Goal: Communication & Community: Ask a question

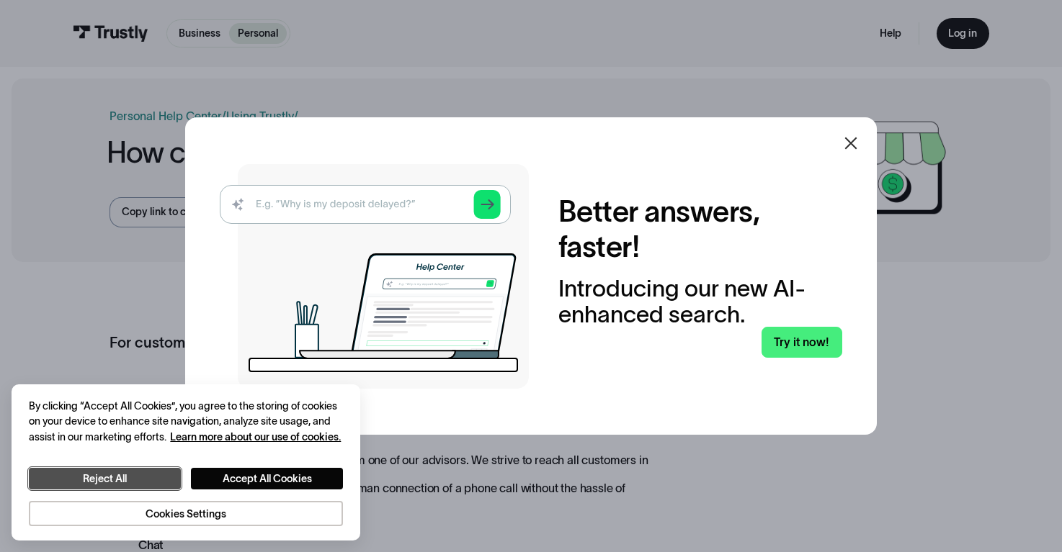
click at [177, 478] on button "Reject All" at bounding box center [105, 479] width 152 height 22
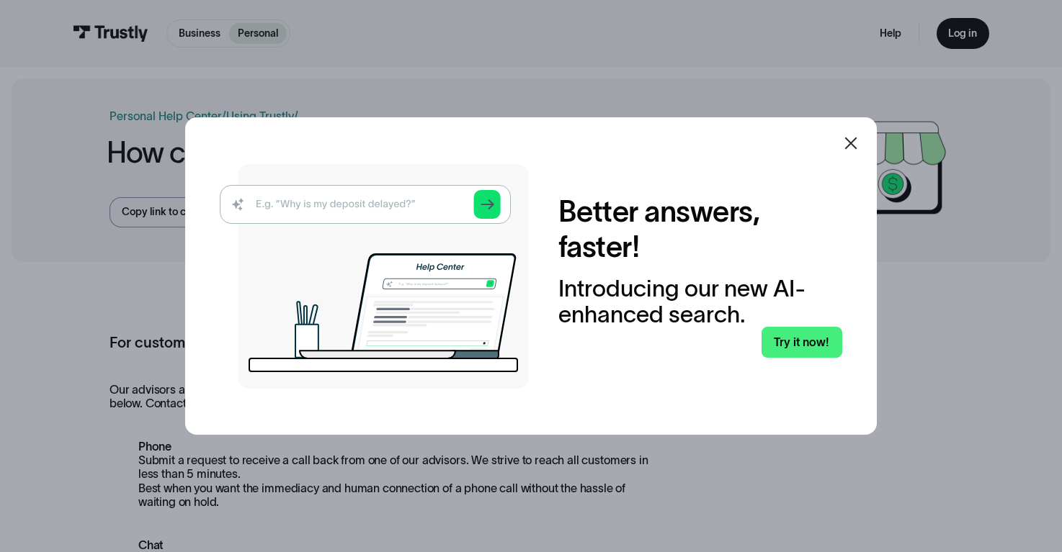
click at [852, 138] on icon at bounding box center [851, 144] width 12 height 12
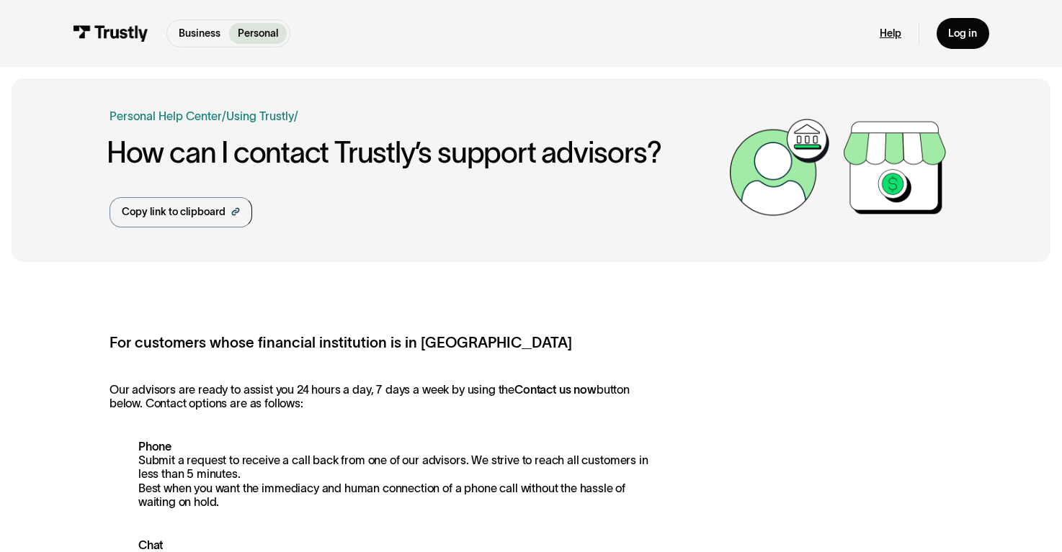
click at [890, 33] on link "Help" at bounding box center [890, 33] width 22 height 13
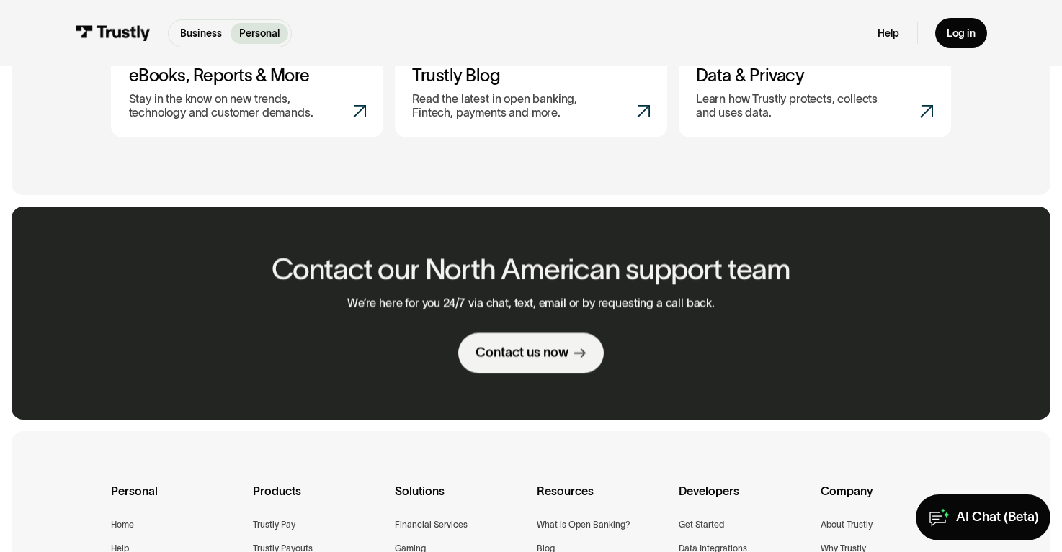
scroll to position [792, 0]
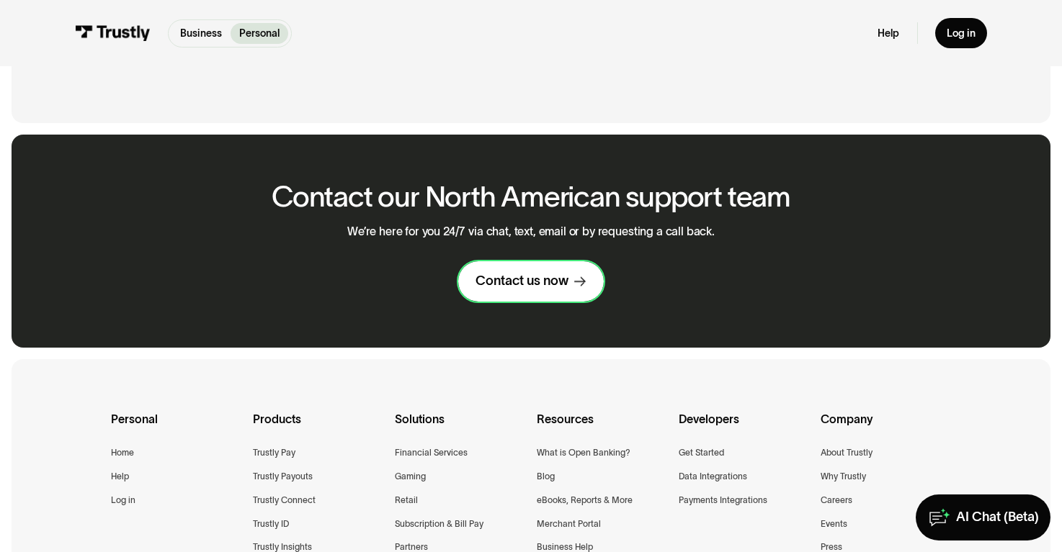
click at [580, 288] on icon at bounding box center [580, 283] width 12 height 12
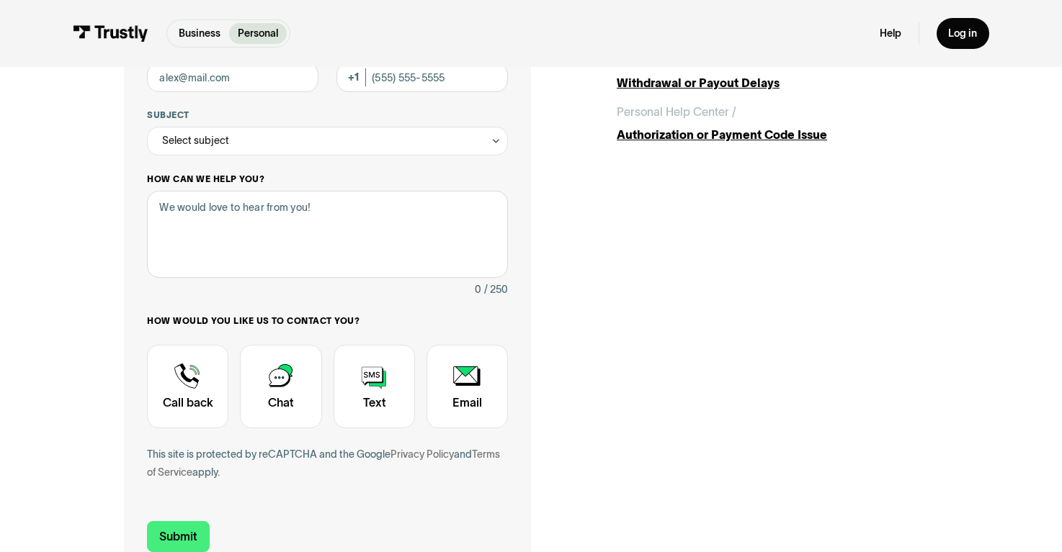
scroll to position [72, 0]
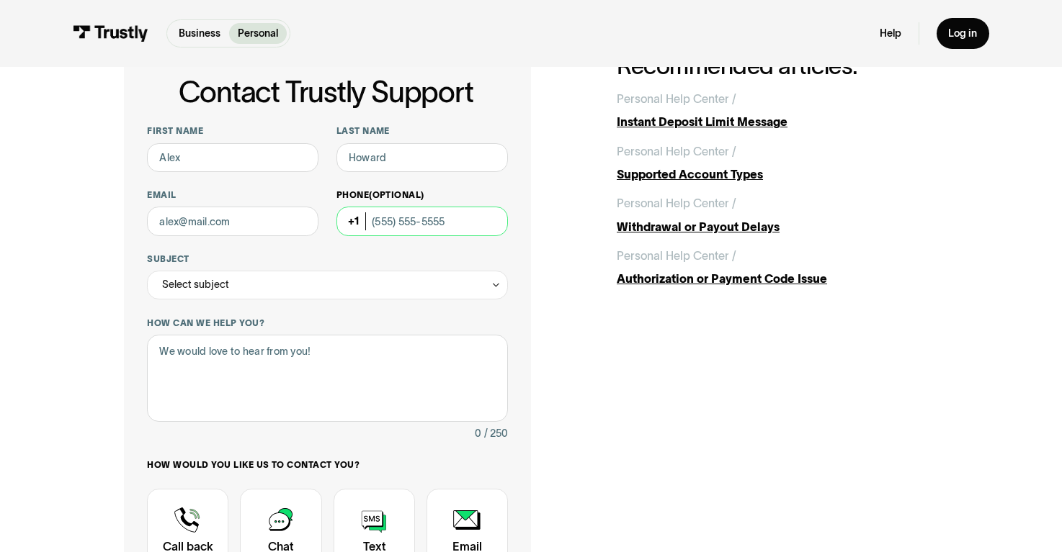
click at [401, 216] on input "Phone (Optional)" at bounding box center [421, 221] width 171 height 29
type input "(229) 529-7901"
click at [272, 166] on input "First name" at bounding box center [232, 157] width 171 height 29
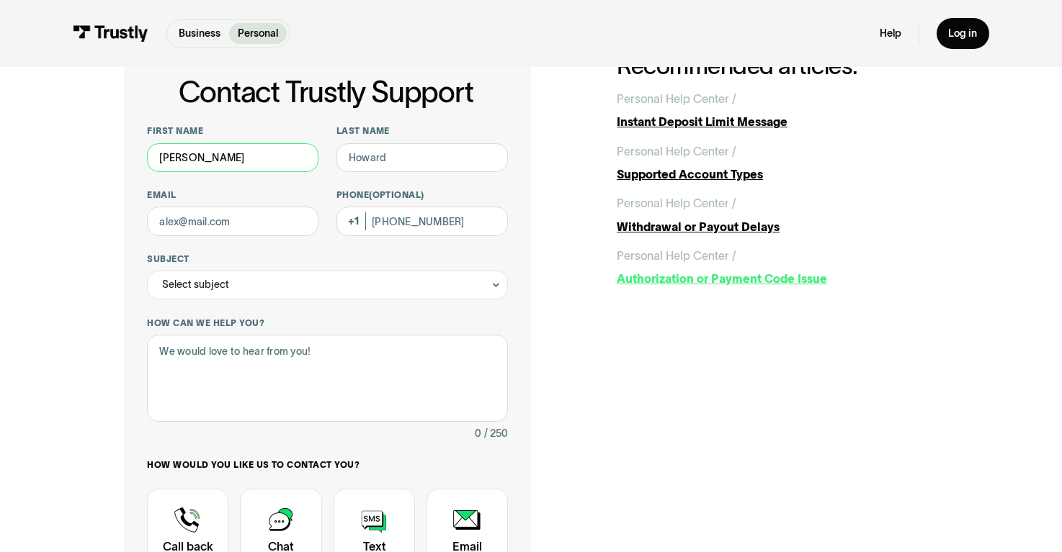
type input "Carol"
type input "Knight"
click at [246, 225] on input "Email" at bounding box center [232, 221] width 171 height 29
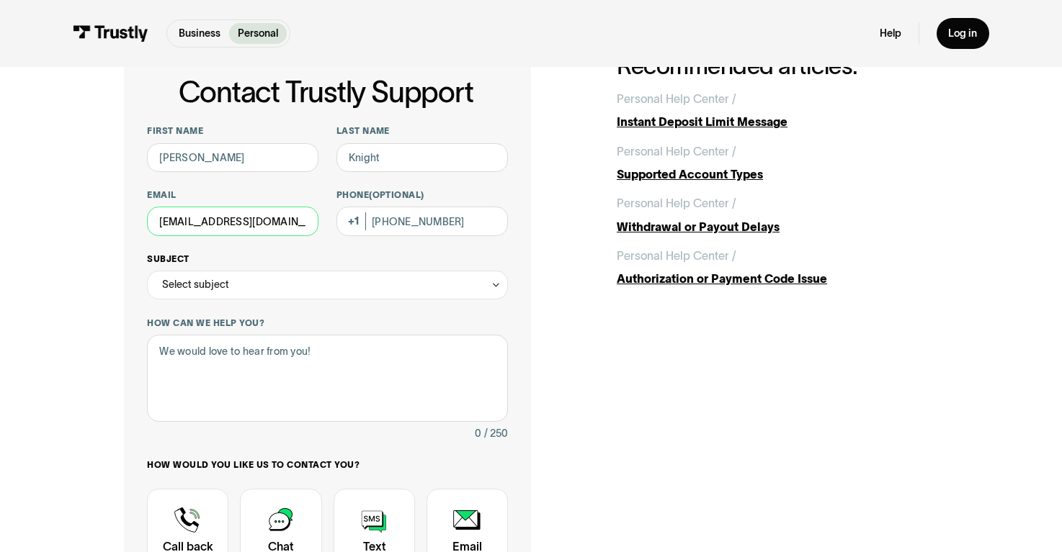
type input "caroljon@bellsouth.net"
click at [283, 286] on div "Select subject" at bounding box center [327, 285] width 360 height 29
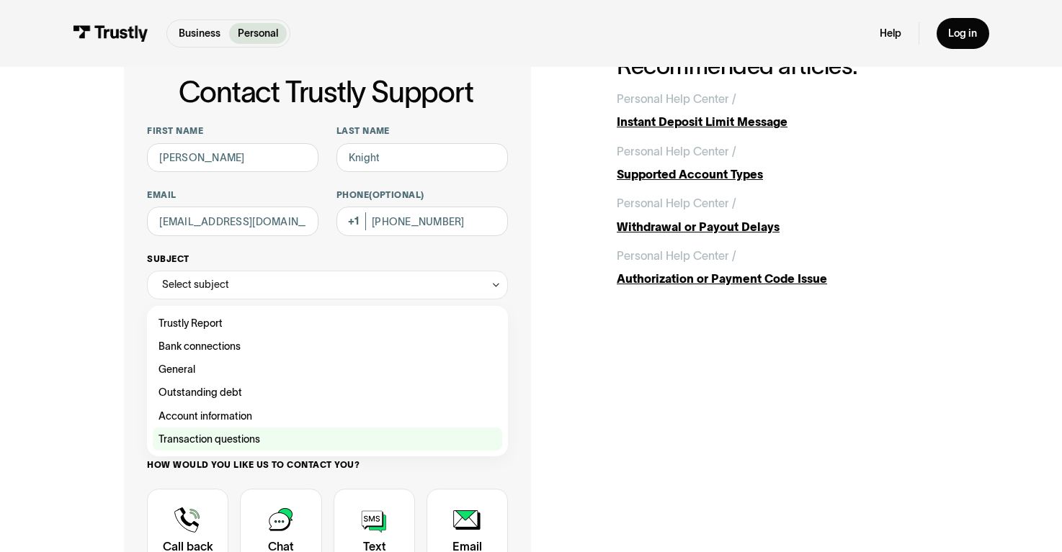
scroll to position [144, 0]
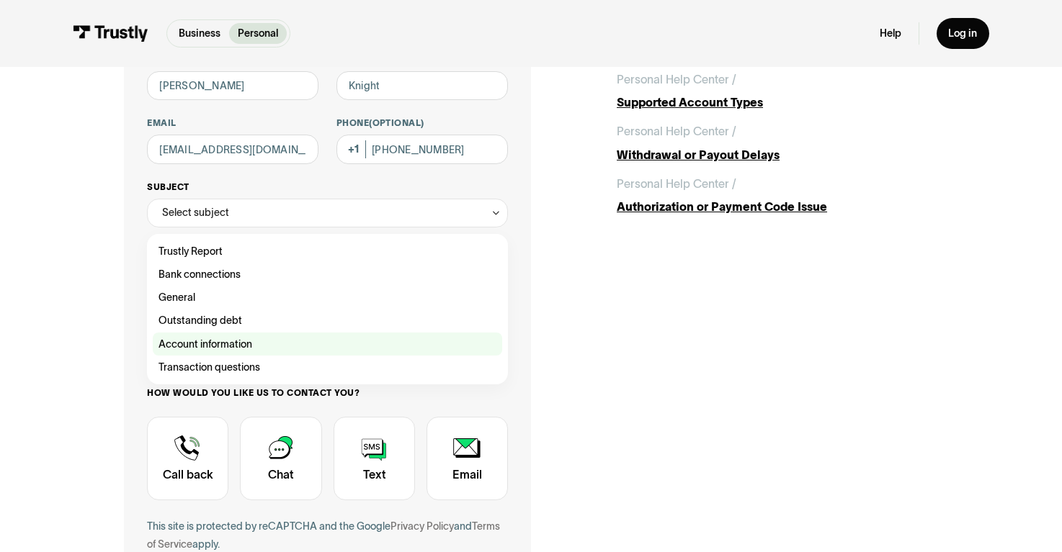
click at [292, 350] on div "Contact Trustly Support" at bounding box center [327, 344] width 349 height 23
type input "**********"
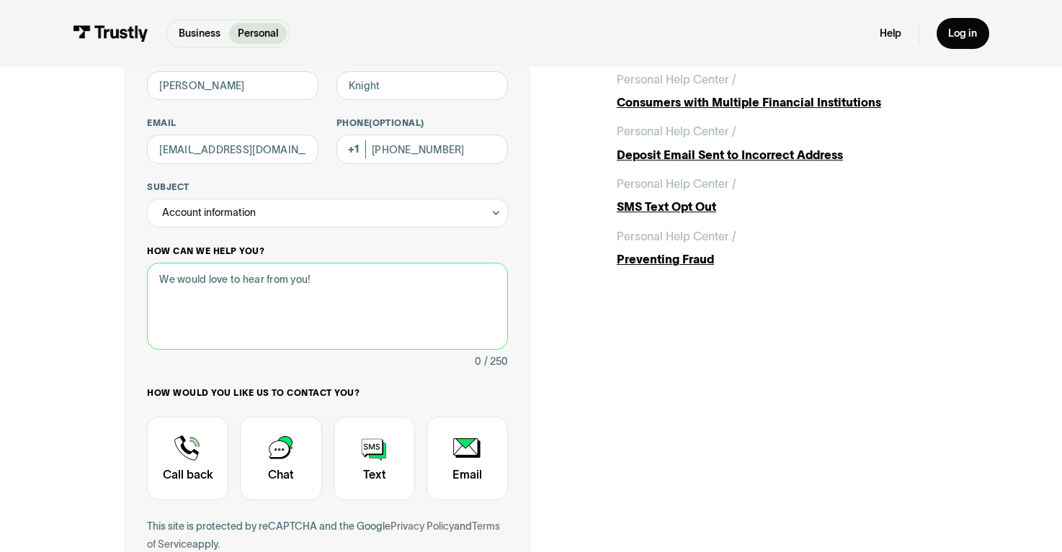
click at [302, 308] on textarea "How can we help you?" at bounding box center [327, 306] width 360 height 87
click at [320, 212] on div "Account information" at bounding box center [327, 213] width 360 height 29
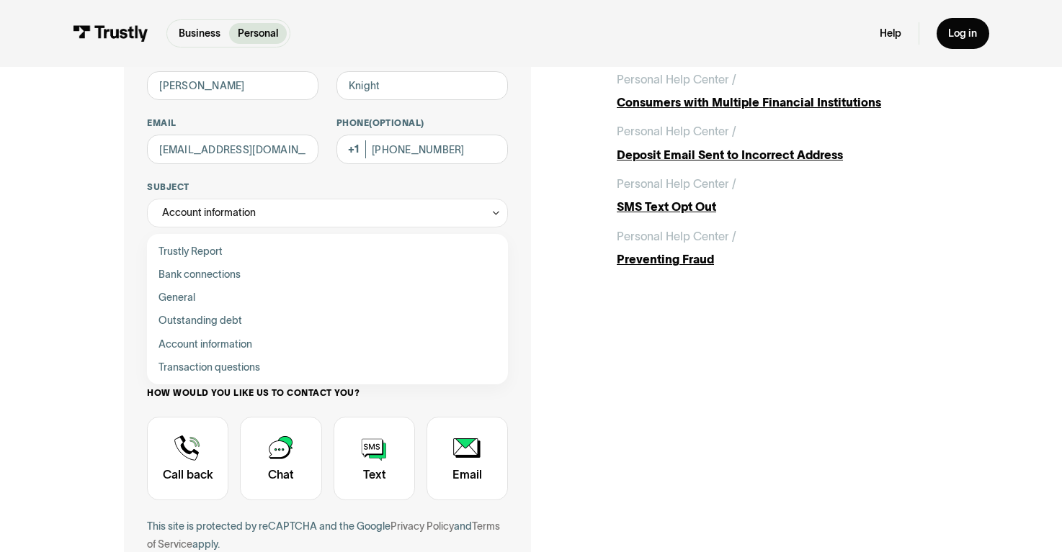
click at [517, 286] on div "**********" at bounding box center [327, 314] width 407 height 666
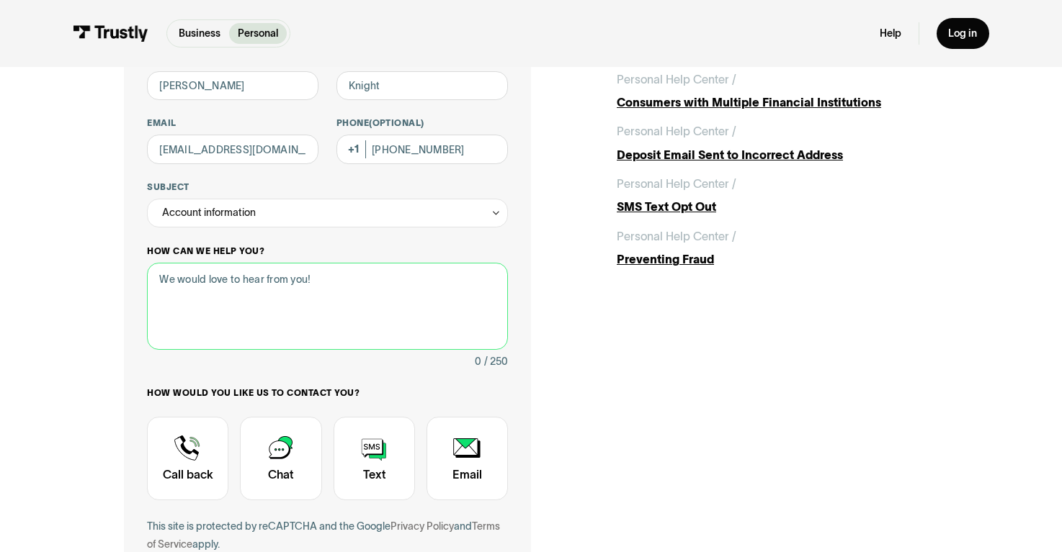
click at [364, 301] on textarea "How can we help you?" at bounding box center [327, 306] width 360 height 87
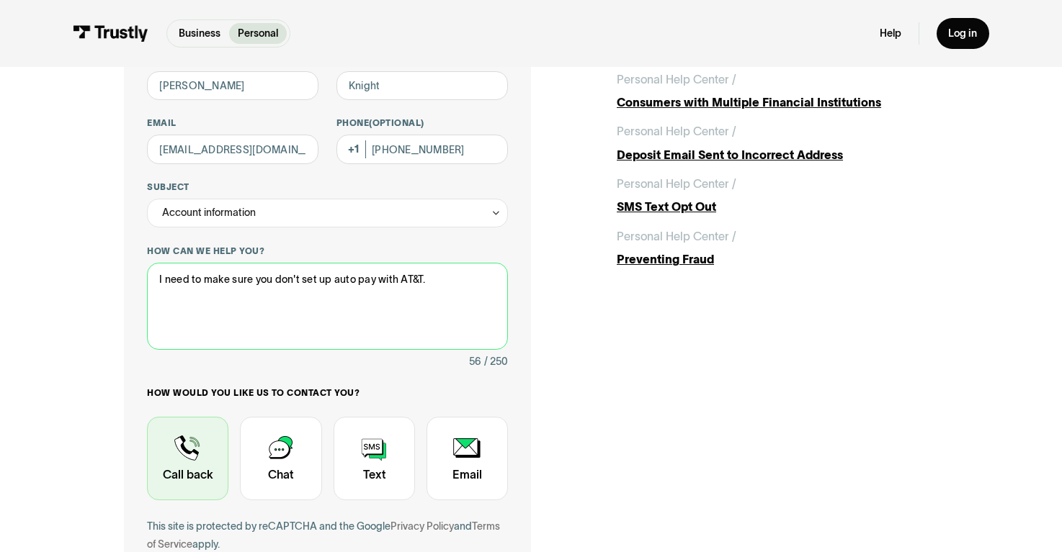
type textarea "I need to make sure you don't set up auto pay with AT&T."
click at [190, 446] on div "Contact Trustly Support" at bounding box center [187, 459] width 81 height 84
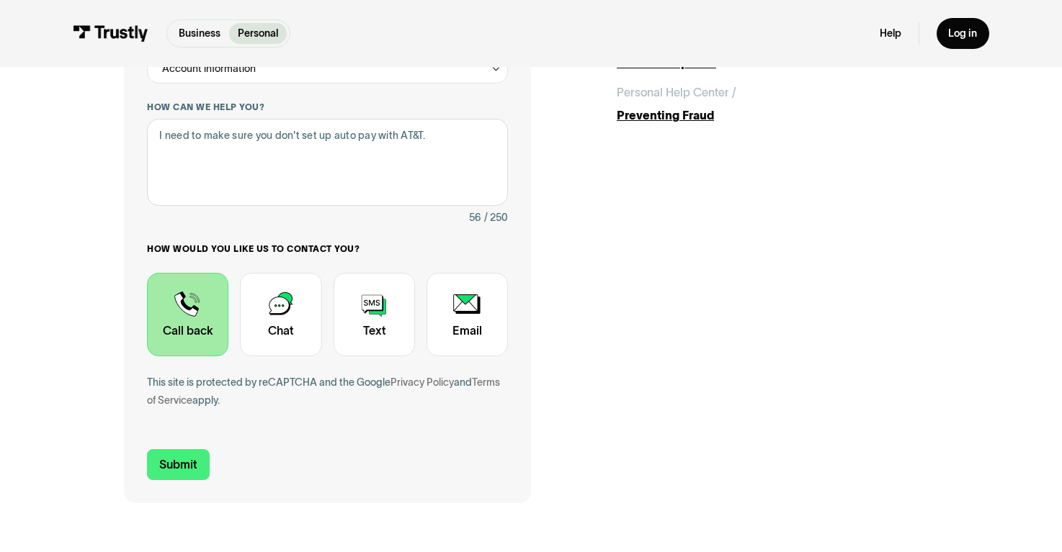
scroll to position [360, 0]
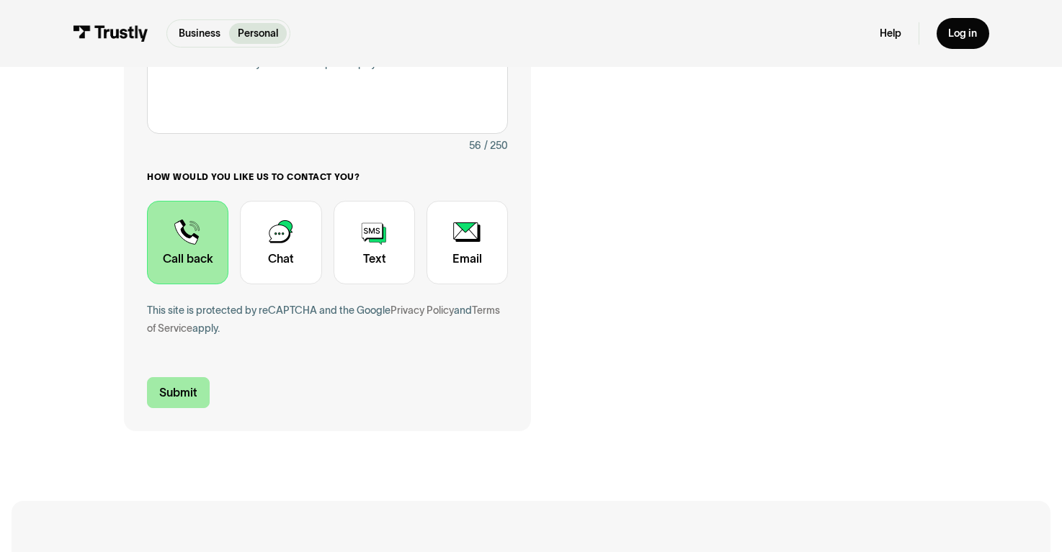
click at [192, 398] on input "Submit" at bounding box center [178, 392] width 62 height 30
type input "+12295297901"
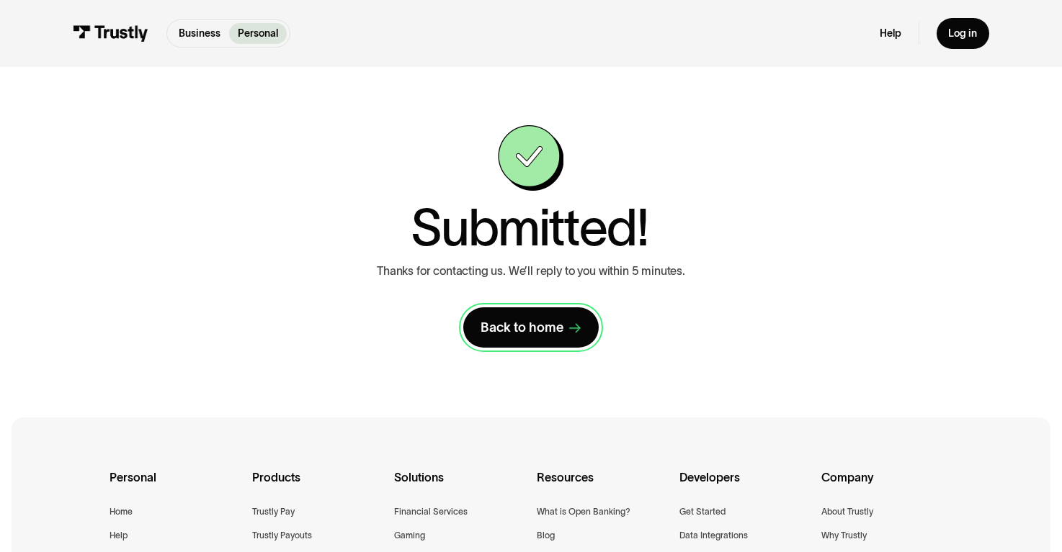
click at [556, 333] on div "Back to home" at bounding box center [521, 327] width 83 height 17
